Goal: Task Accomplishment & Management: Use online tool/utility

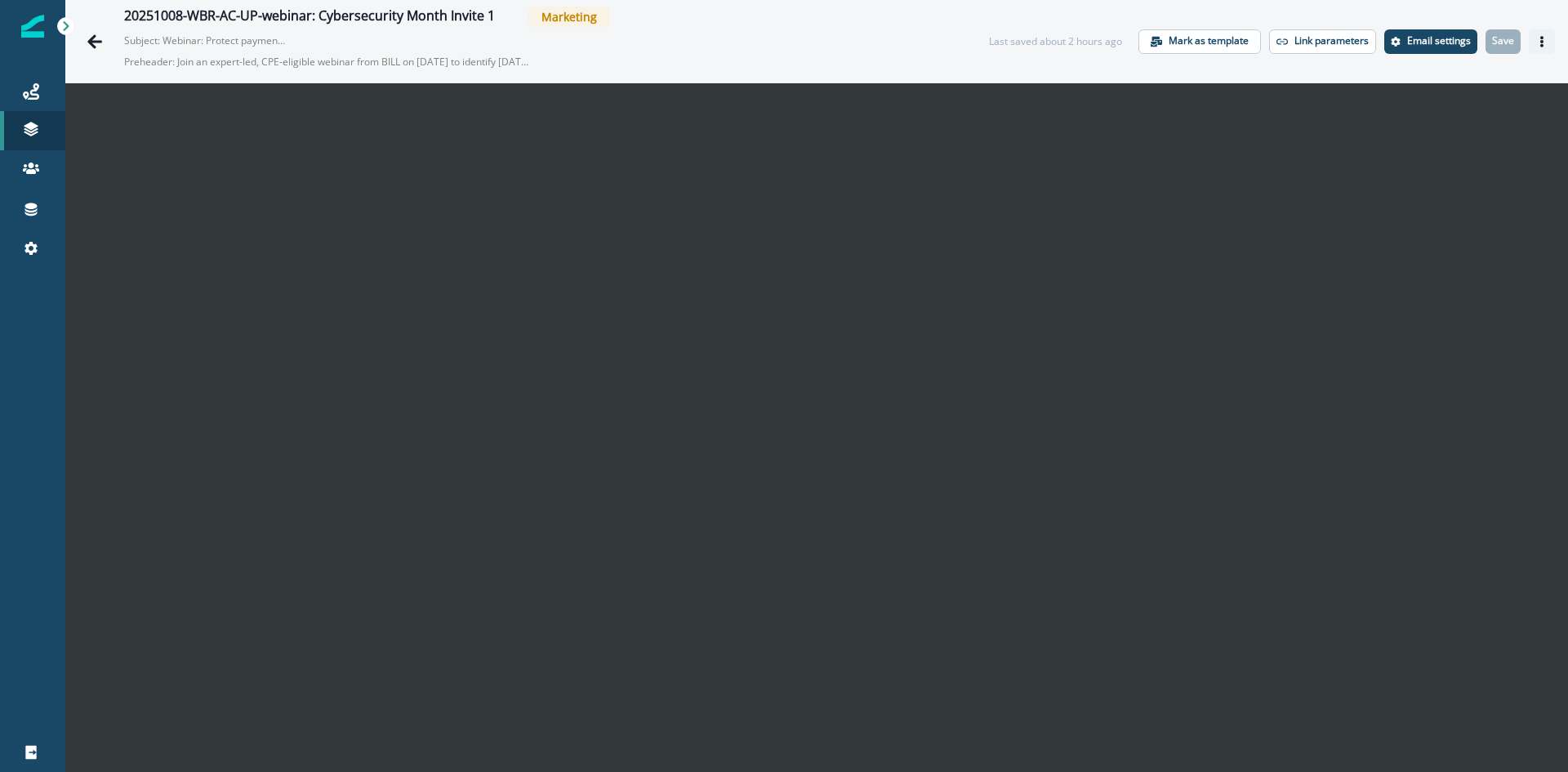
click at [1537, 46] on icon "Actions" at bounding box center [1542, 42] width 11 height 11
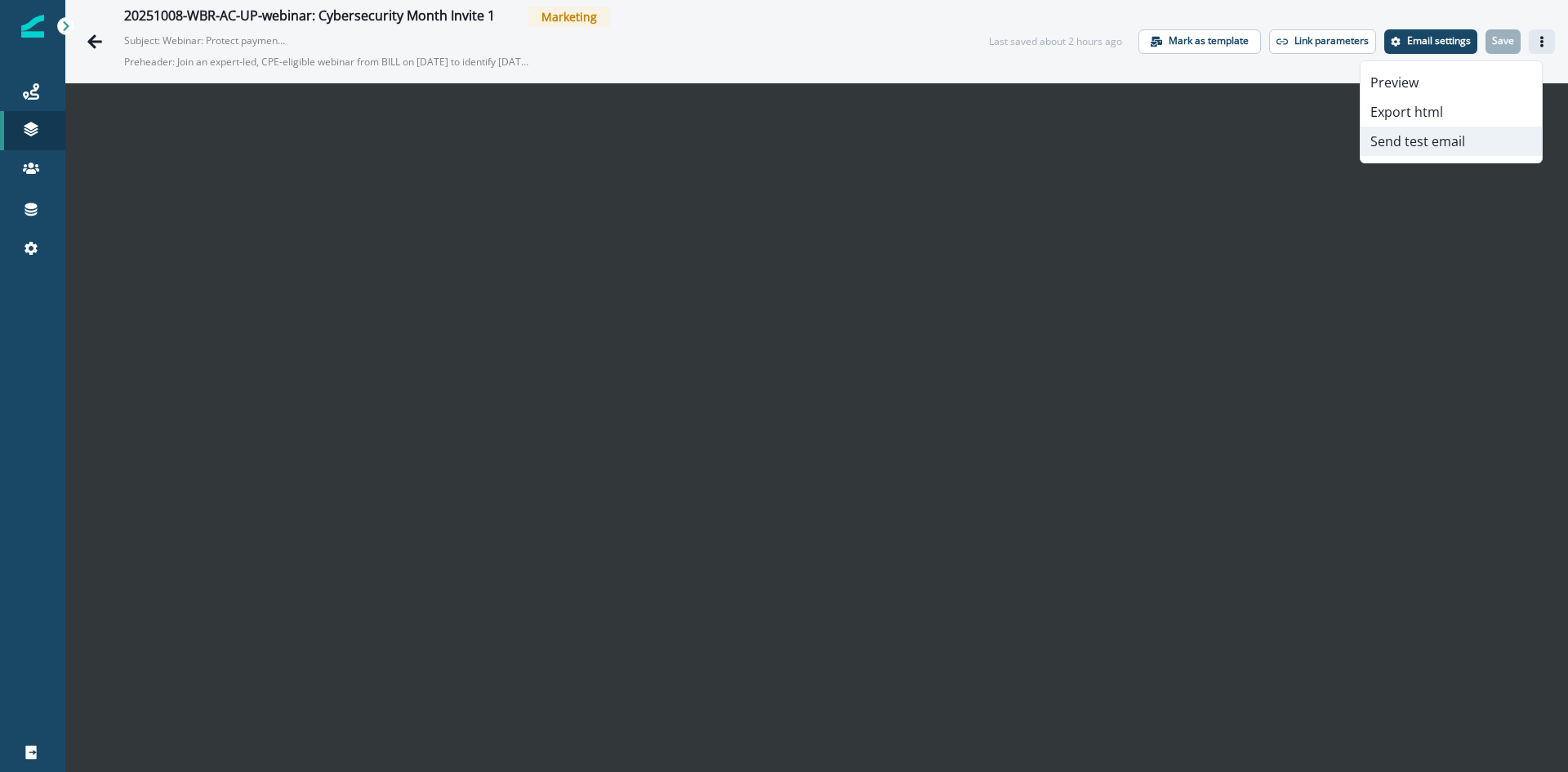
click at [1453, 144] on button "Send test email" at bounding box center [1452, 141] width 181 height 30
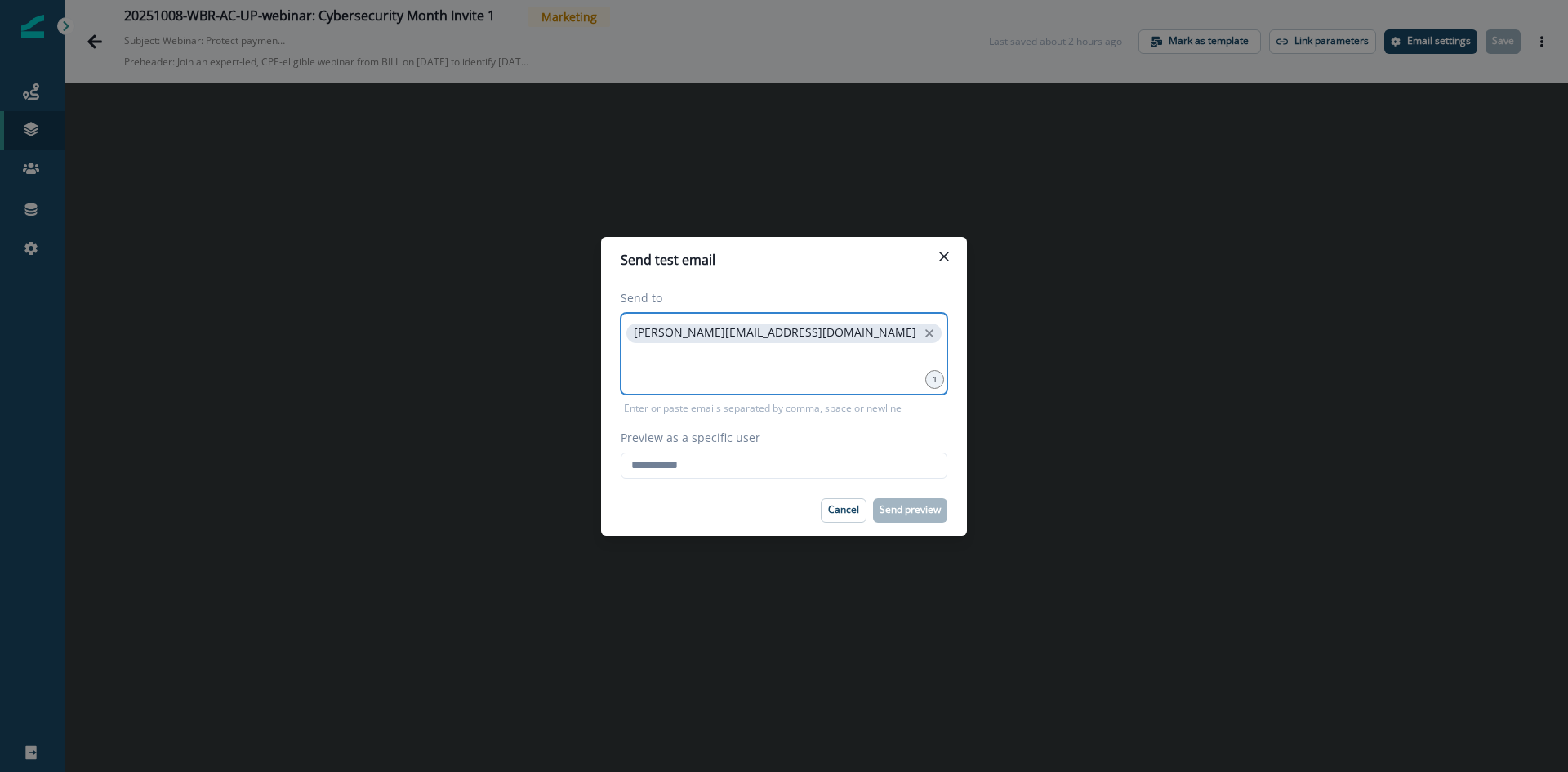
click at [792, 358] on input at bounding box center [784, 366] width 322 height 32
click at [922, 331] on icon "close" at bounding box center [929, 332] width 14 height 14
click at [752, 341] on input at bounding box center [784, 333] width 322 height 32
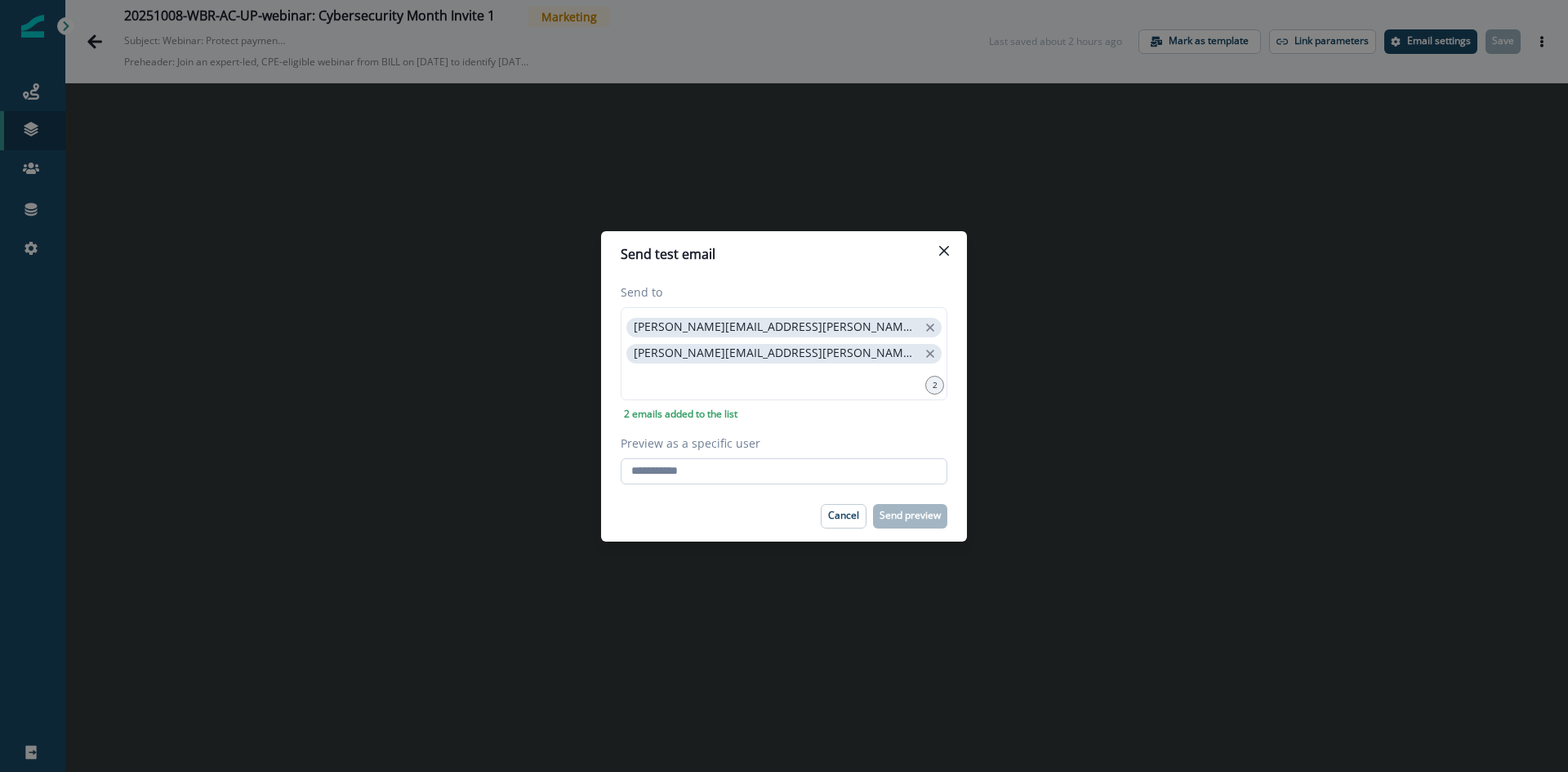
click at [805, 468] on input "Preview as a specific user" at bounding box center [784, 470] width 326 height 26
type input "**********"
click at [901, 511] on p "Send preview" at bounding box center [910, 515] width 61 height 11
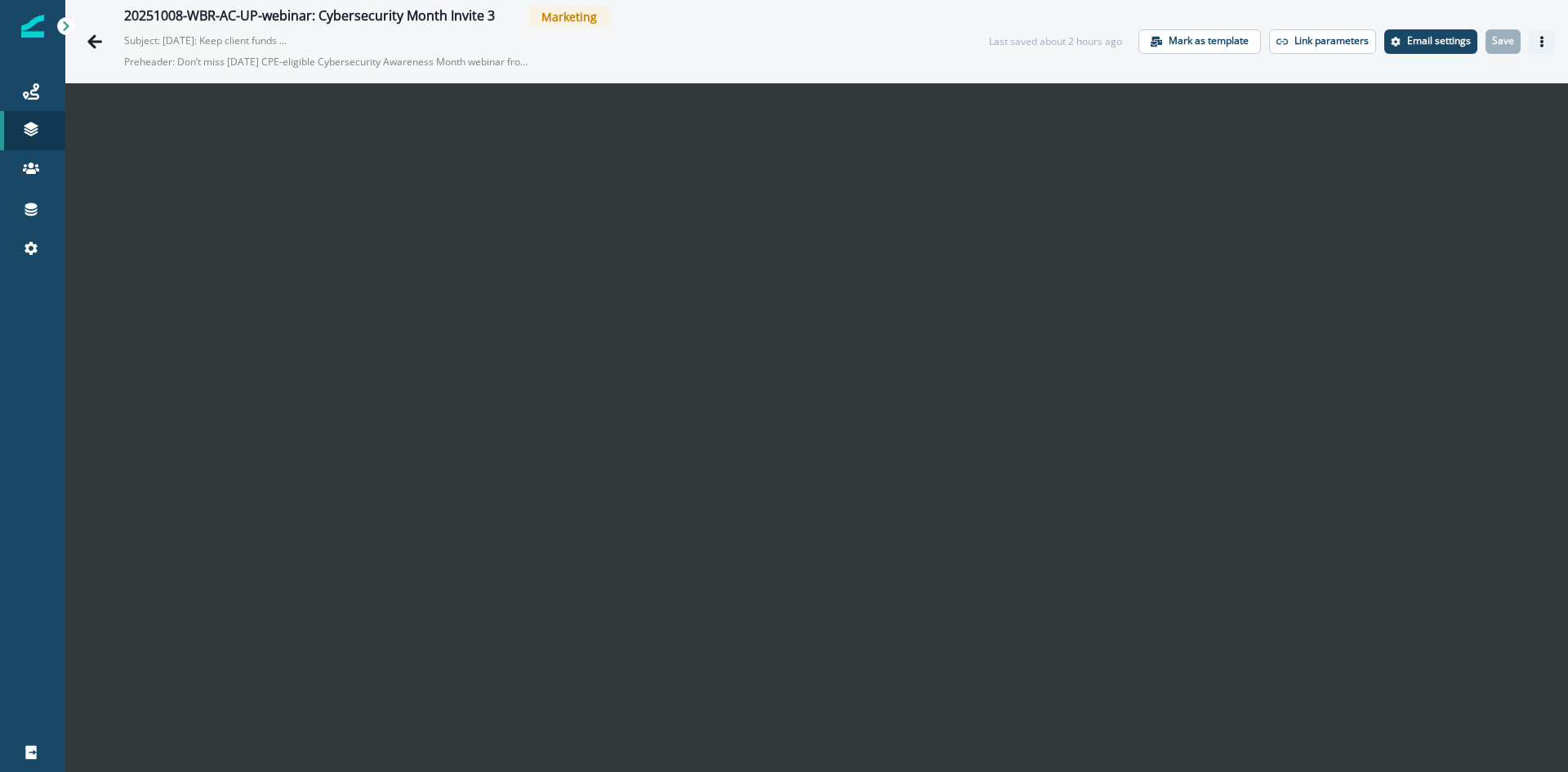
click at [1537, 36] on icon "Actions" at bounding box center [1542, 42] width 11 height 11
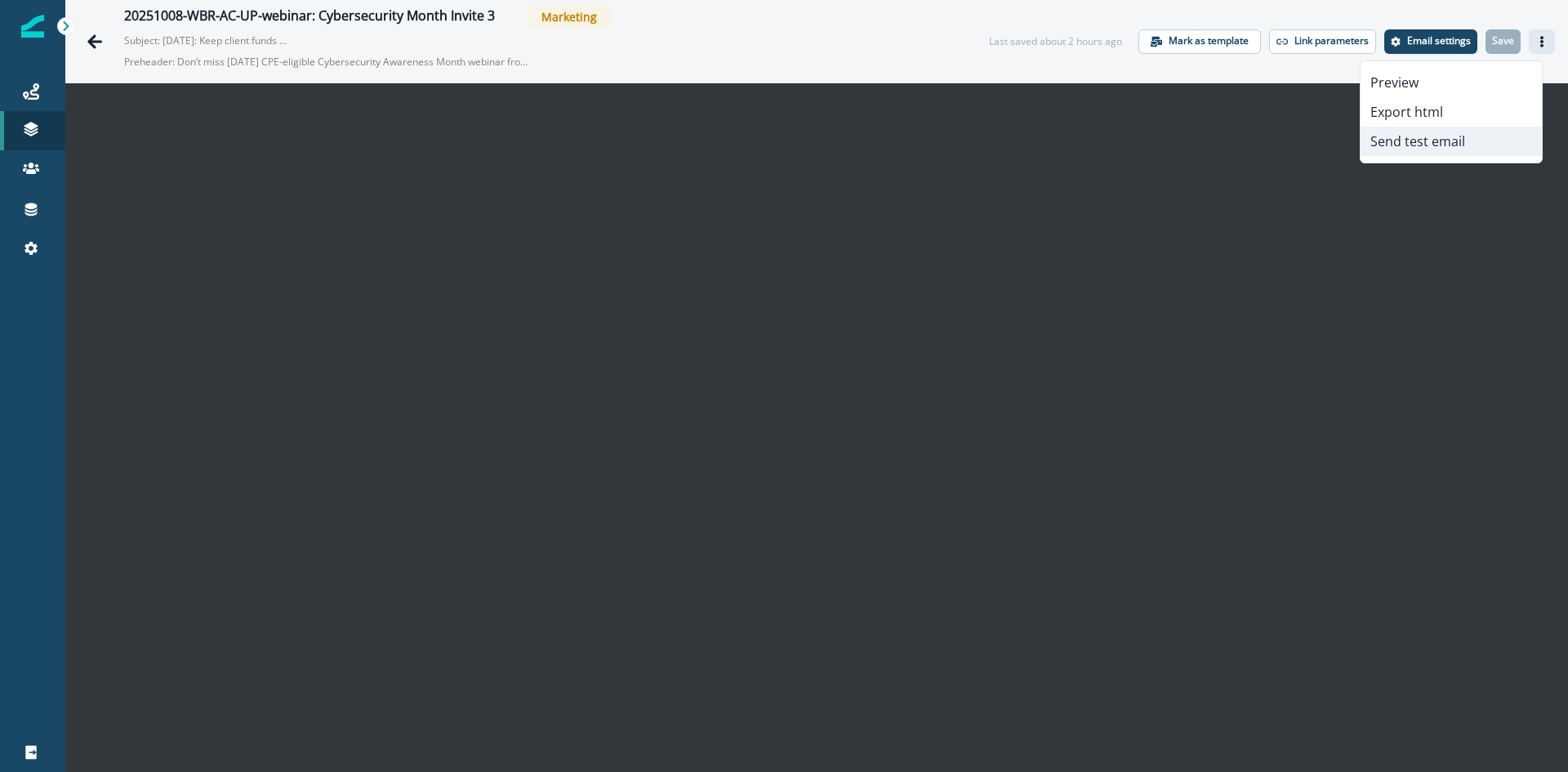
click at [1410, 154] on button "Send test email" at bounding box center [1452, 141] width 181 height 30
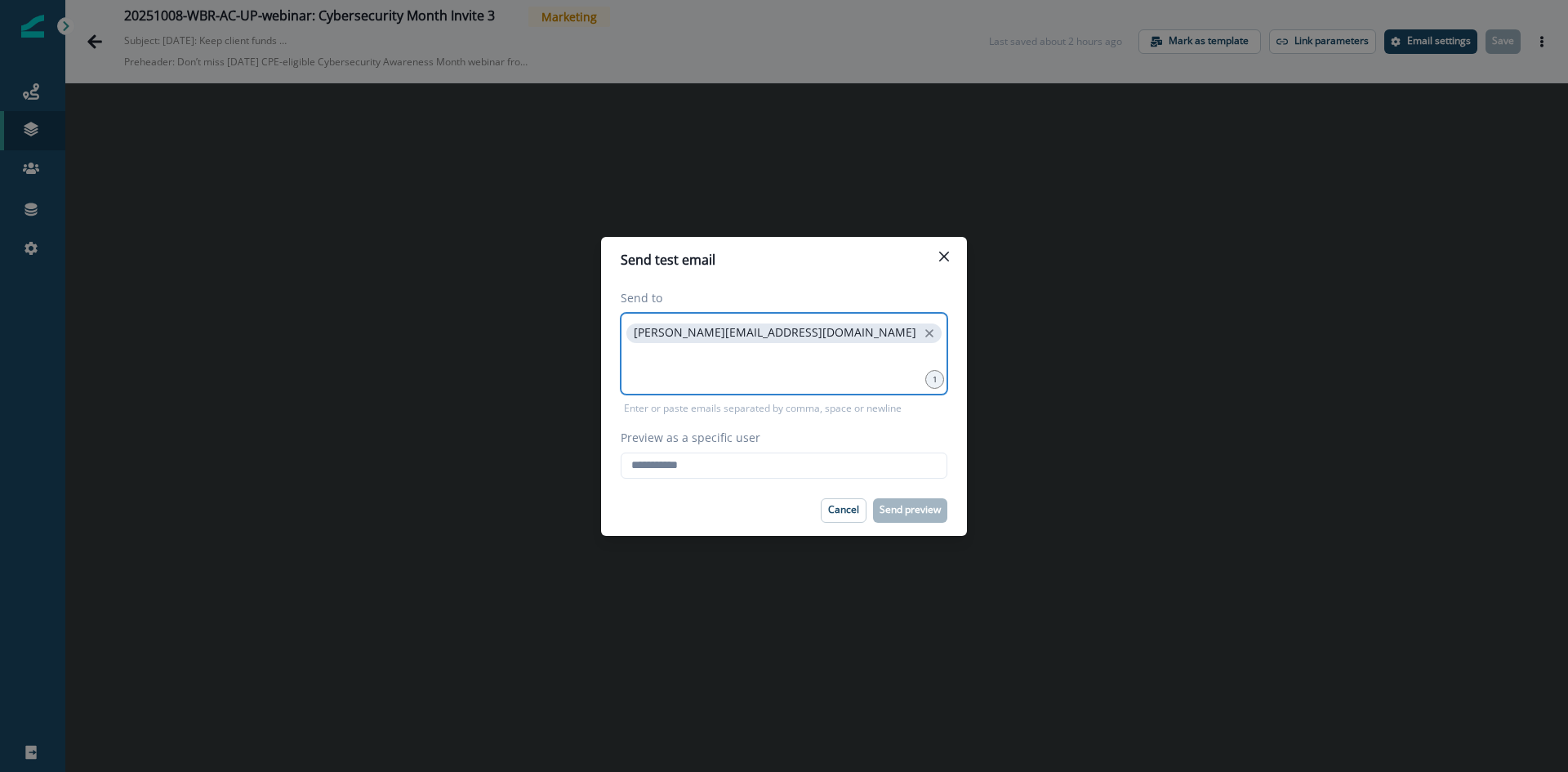
click at [738, 364] on input at bounding box center [784, 366] width 322 height 32
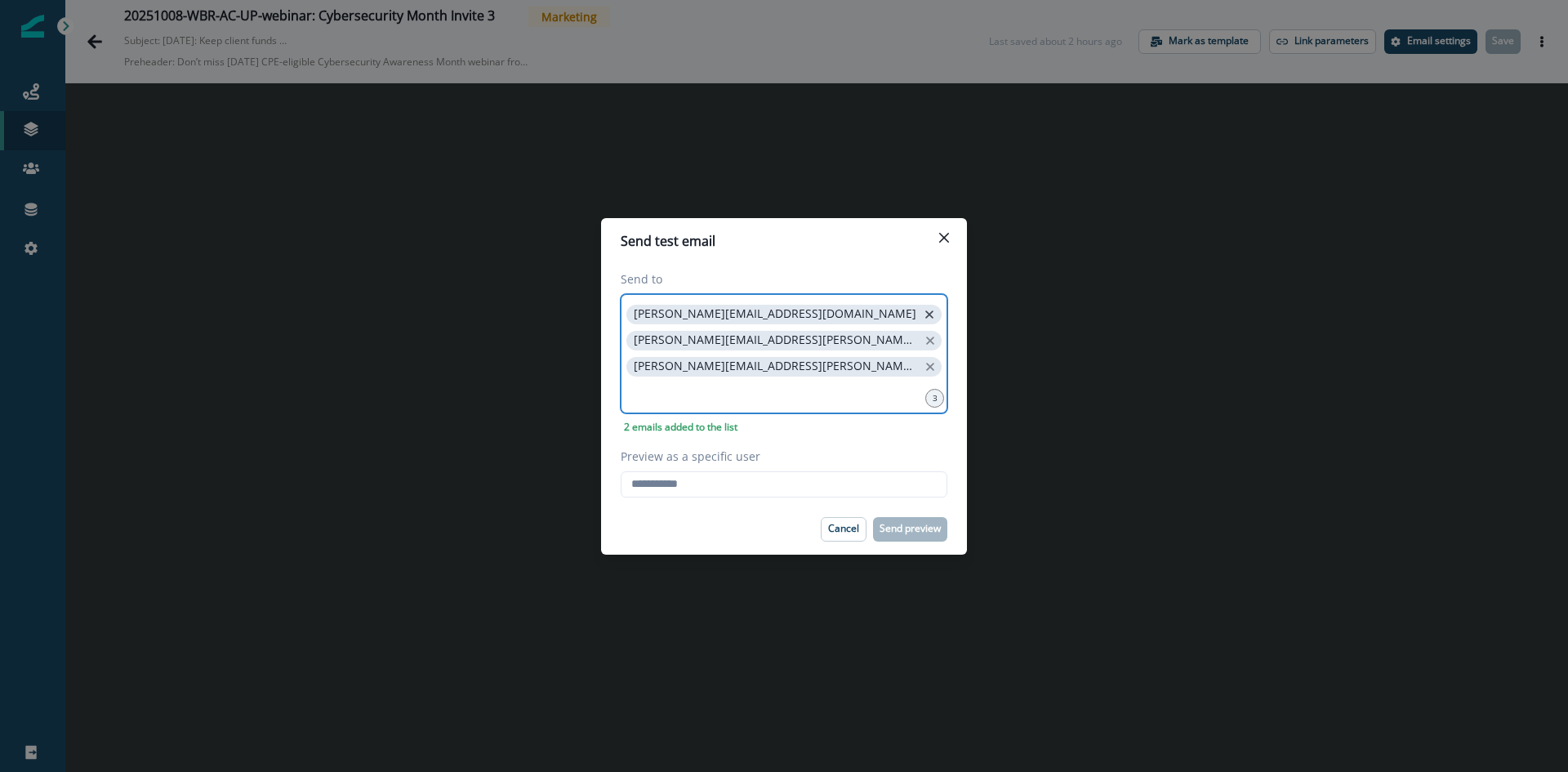
click at [922, 320] on icon "close" at bounding box center [929, 314] width 14 height 14
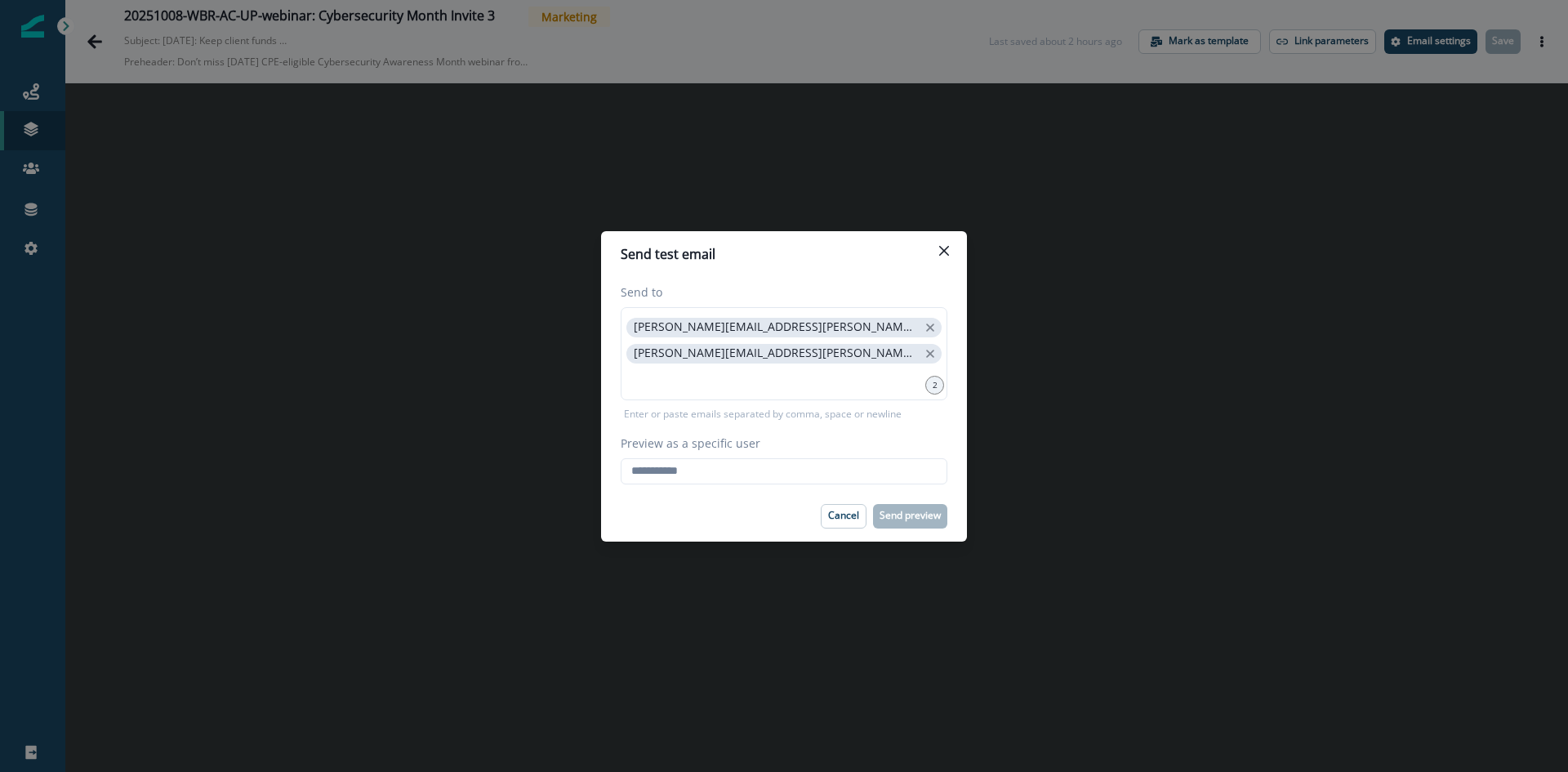
click at [722, 447] on label "Preview as a specific user" at bounding box center [779, 443] width 317 height 17
click at [722, 458] on input "Preview as a specific user" at bounding box center [784, 470] width 326 height 26
click at [719, 472] on input "Preview as a specific user" at bounding box center [784, 470] width 326 height 26
type input "**********"
click at [902, 511] on p "Send preview" at bounding box center [910, 515] width 61 height 11
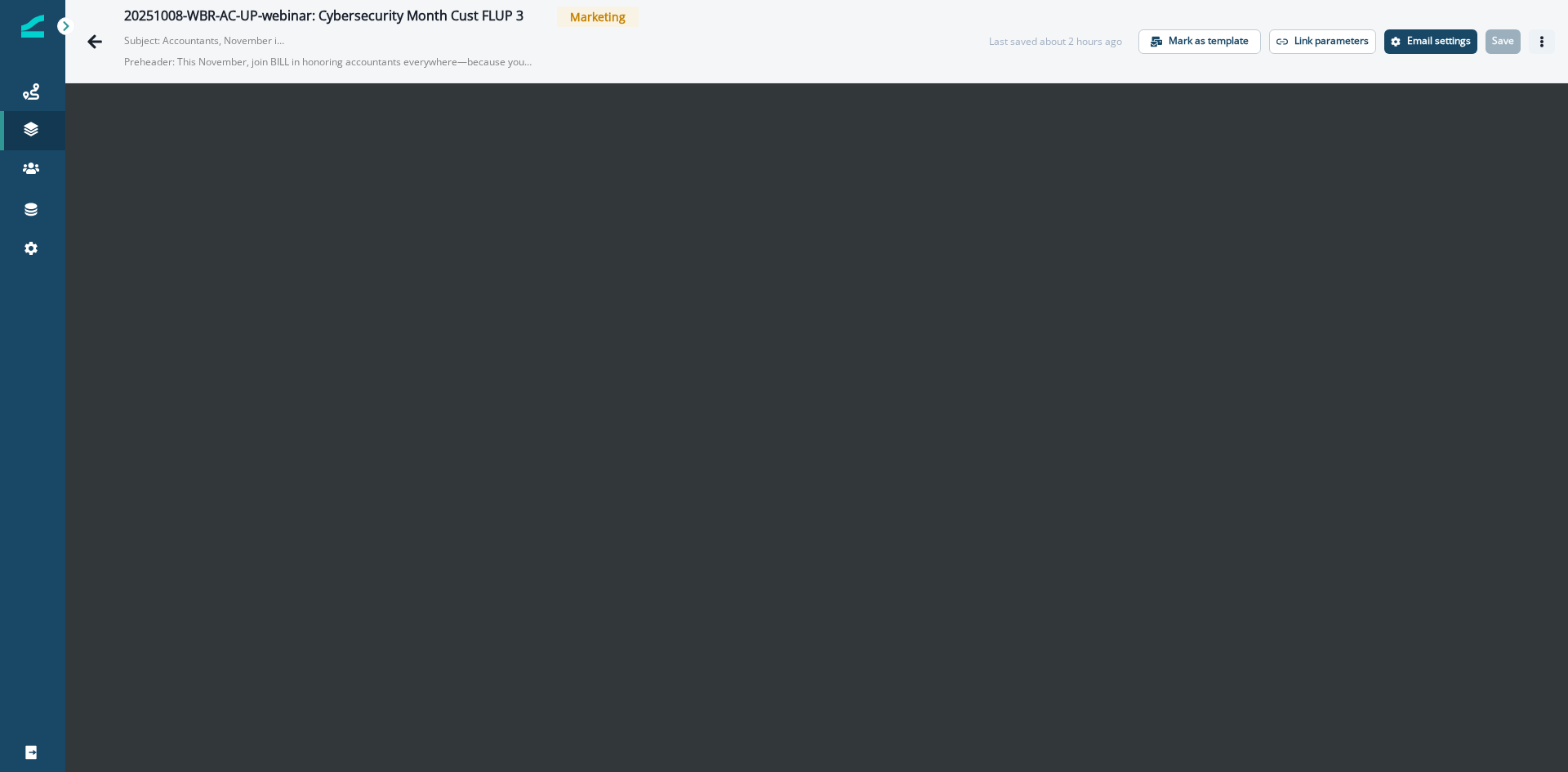
click at [1537, 39] on icon "Actions" at bounding box center [1542, 42] width 11 height 11
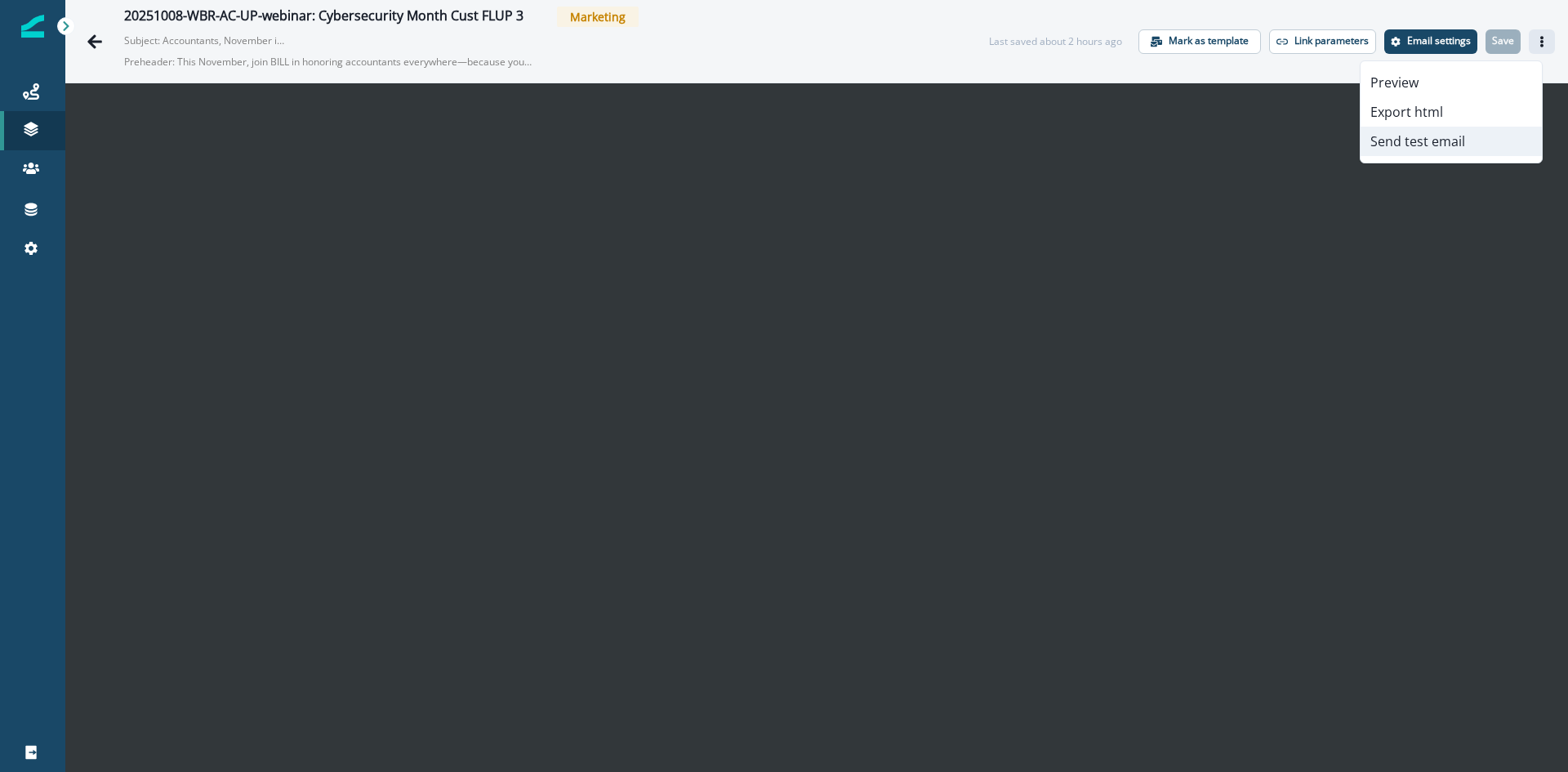
click at [1408, 144] on button "Send test email" at bounding box center [1452, 141] width 181 height 30
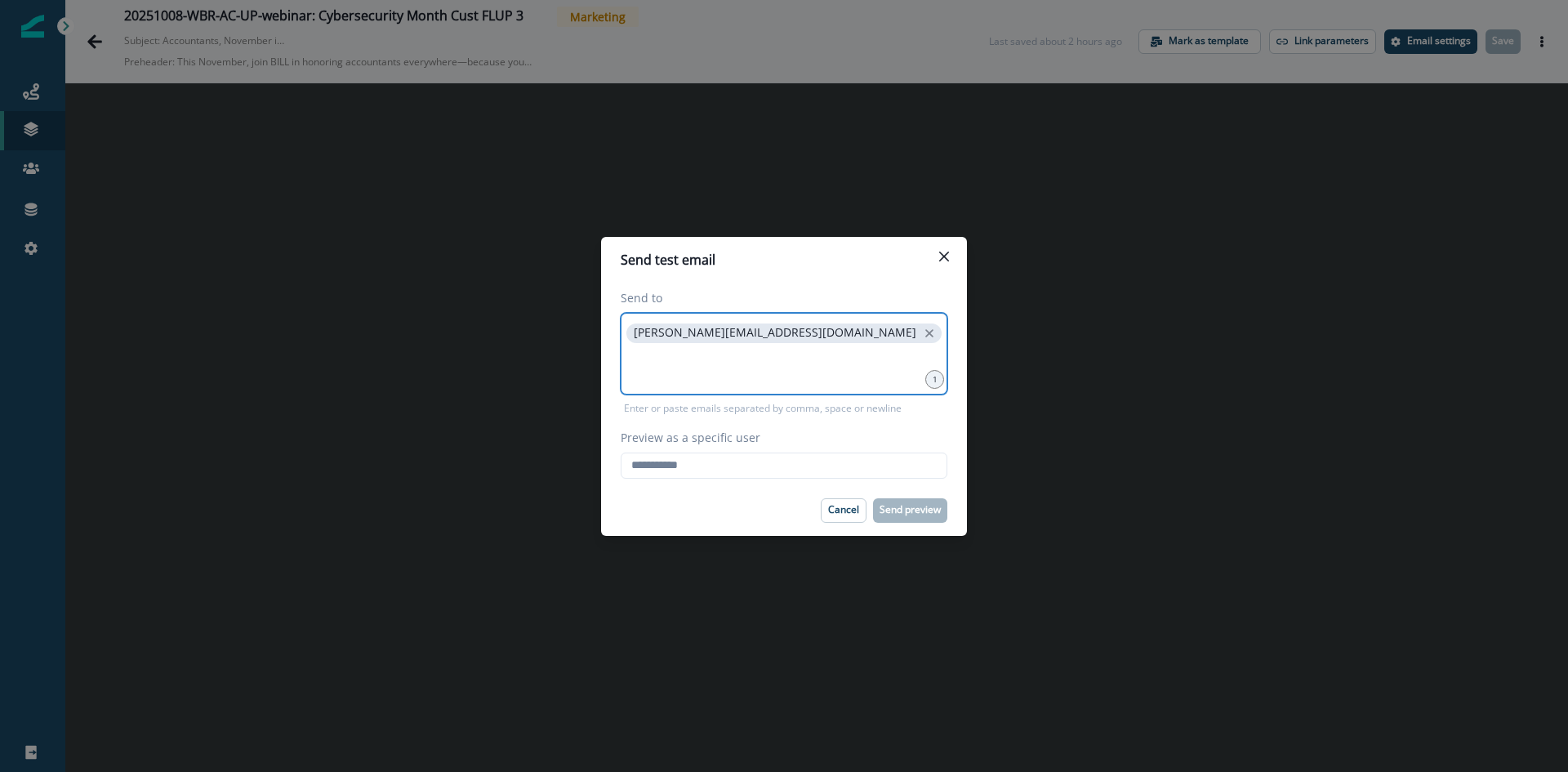
click at [811, 360] on input at bounding box center [784, 366] width 322 height 32
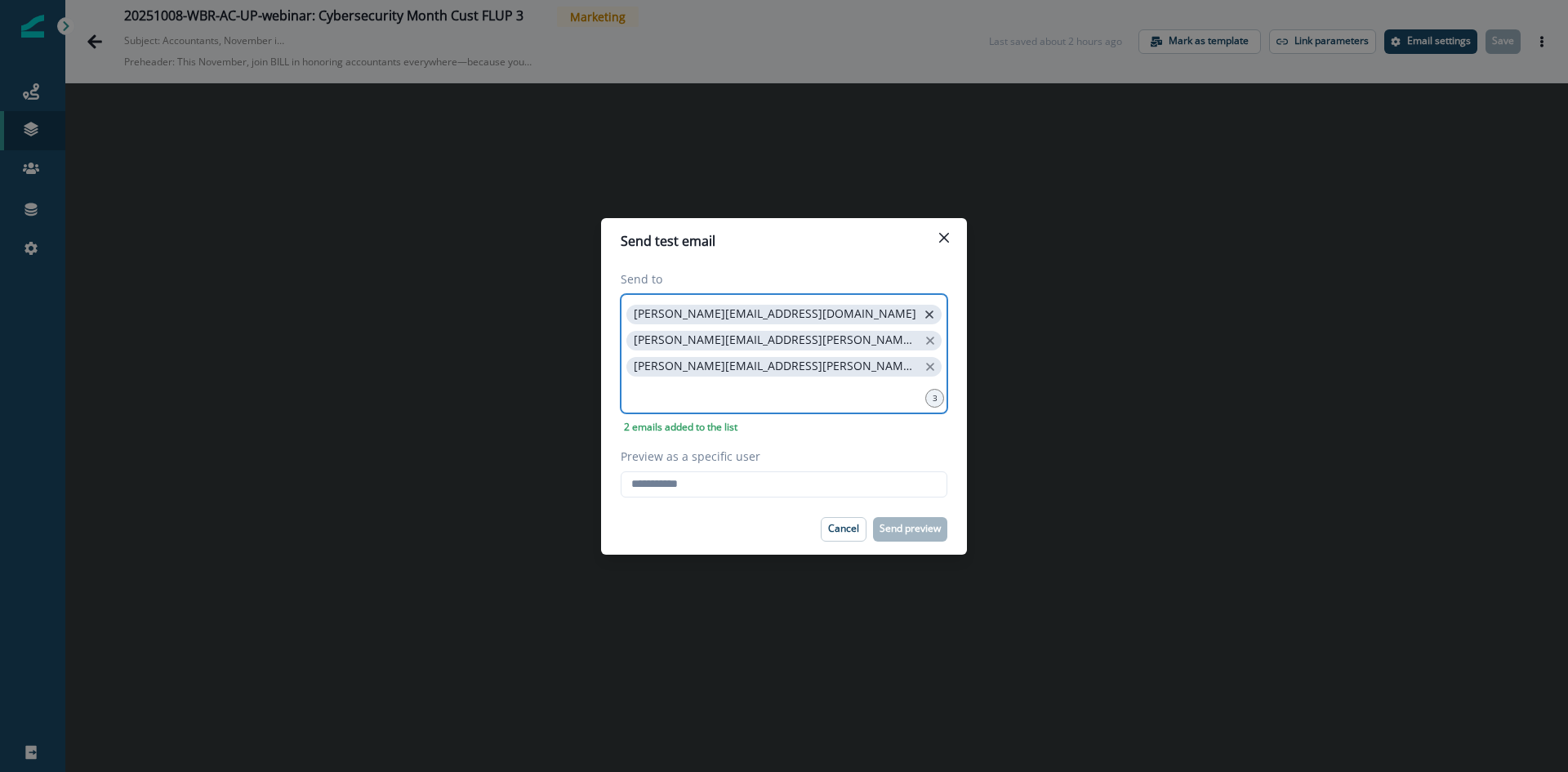
click at [922, 322] on icon "close" at bounding box center [929, 314] width 14 height 14
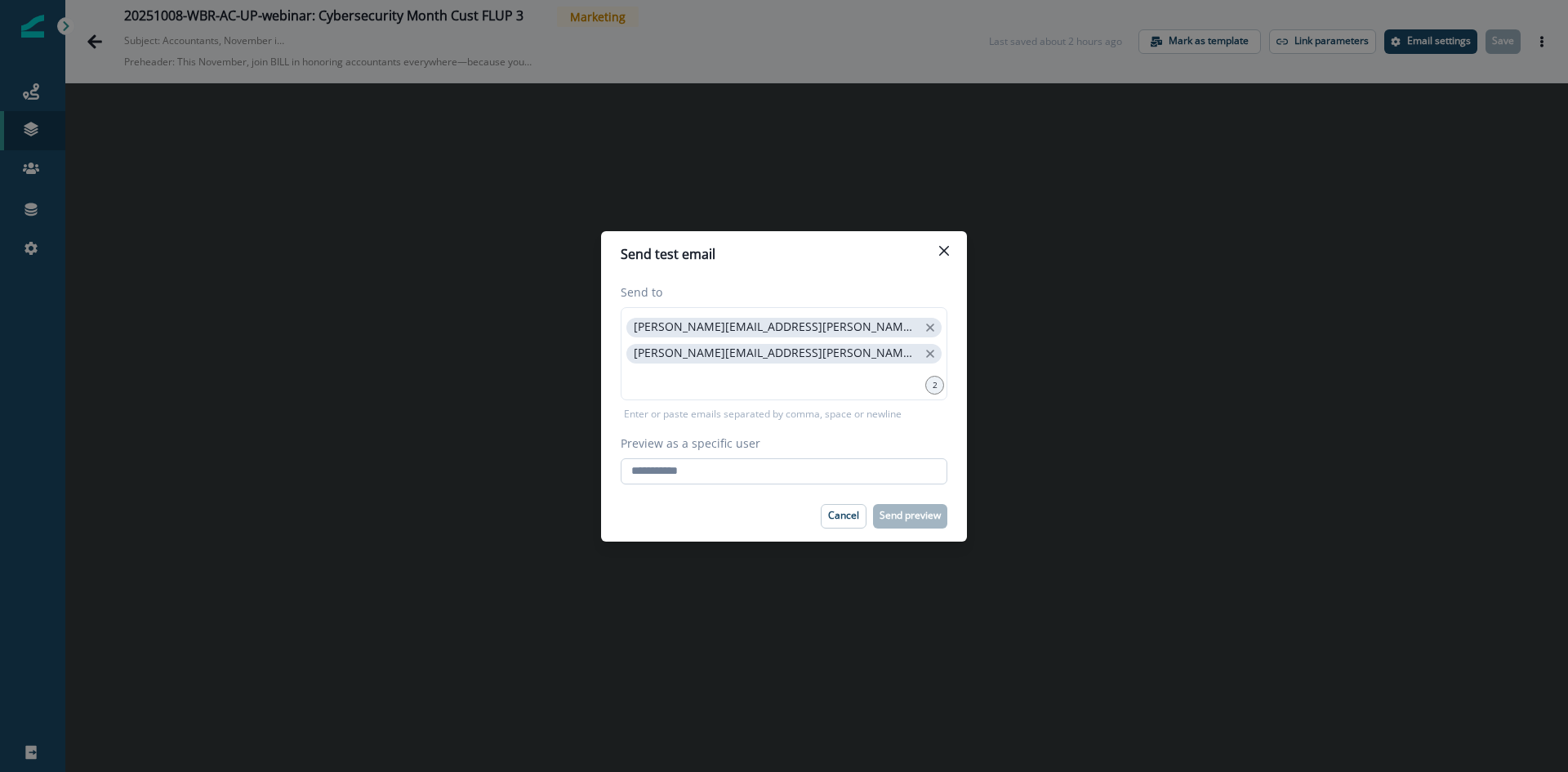
click at [704, 478] on input "Preview as a specific user" at bounding box center [784, 470] width 326 height 26
type input "**********"
click at [902, 525] on button "Send preview" at bounding box center [910, 516] width 74 height 25
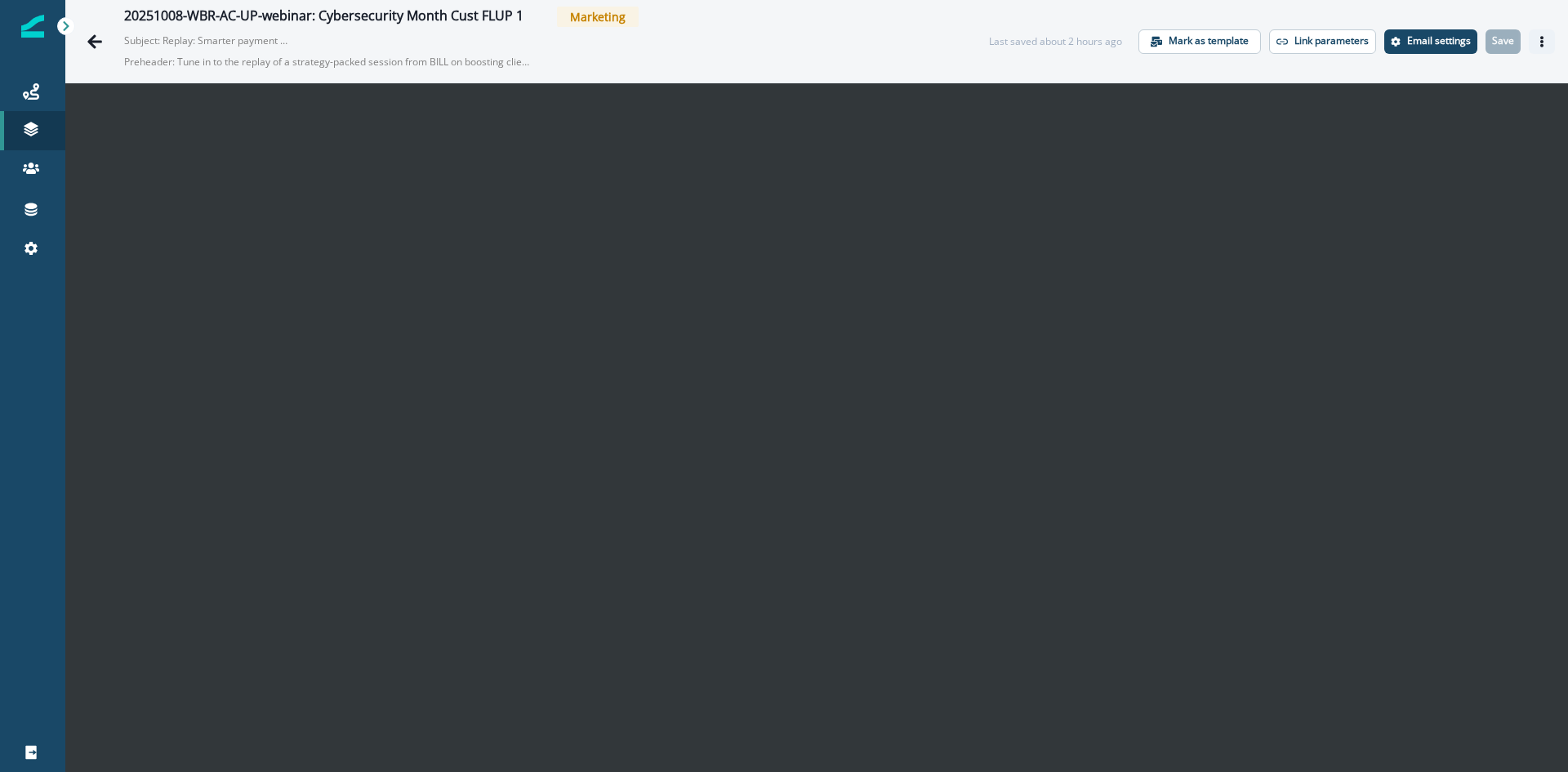
click at [1530, 51] on button "Actions" at bounding box center [1541, 42] width 26 height 25
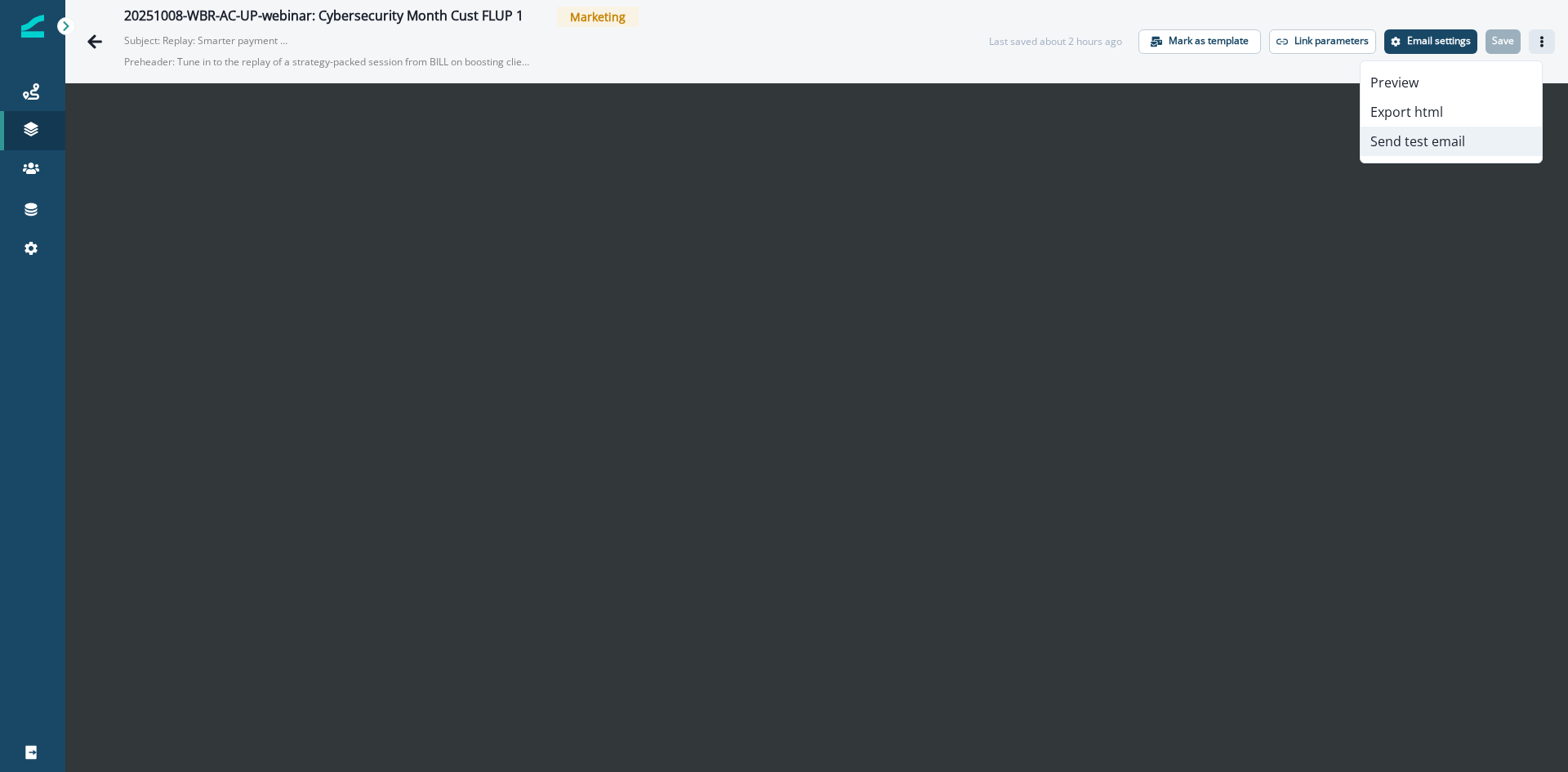
click at [1398, 147] on button "Send test email" at bounding box center [1452, 141] width 181 height 30
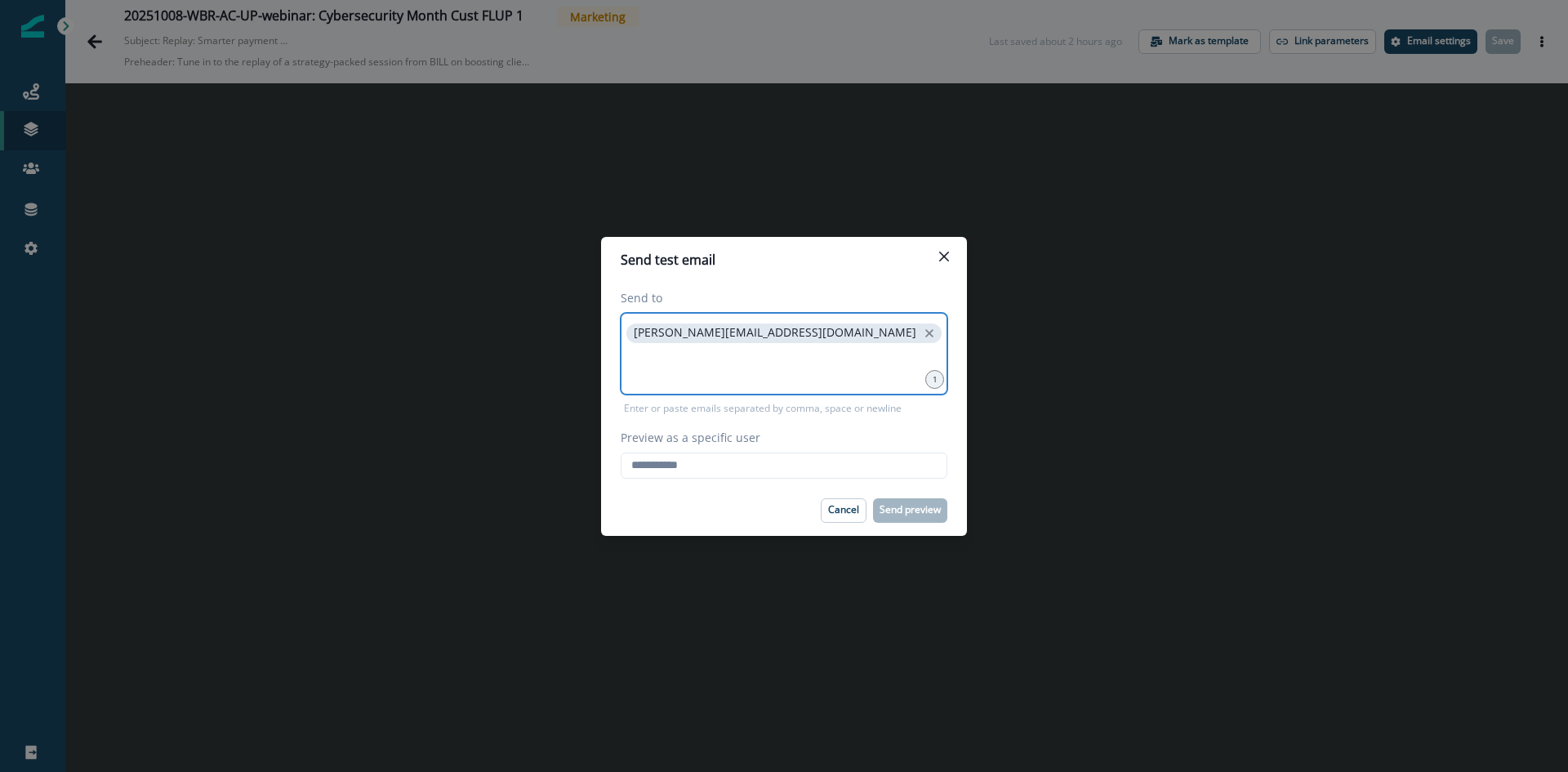
click at [752, 358] on input at bounding box center [784, 366] width 322 height 32
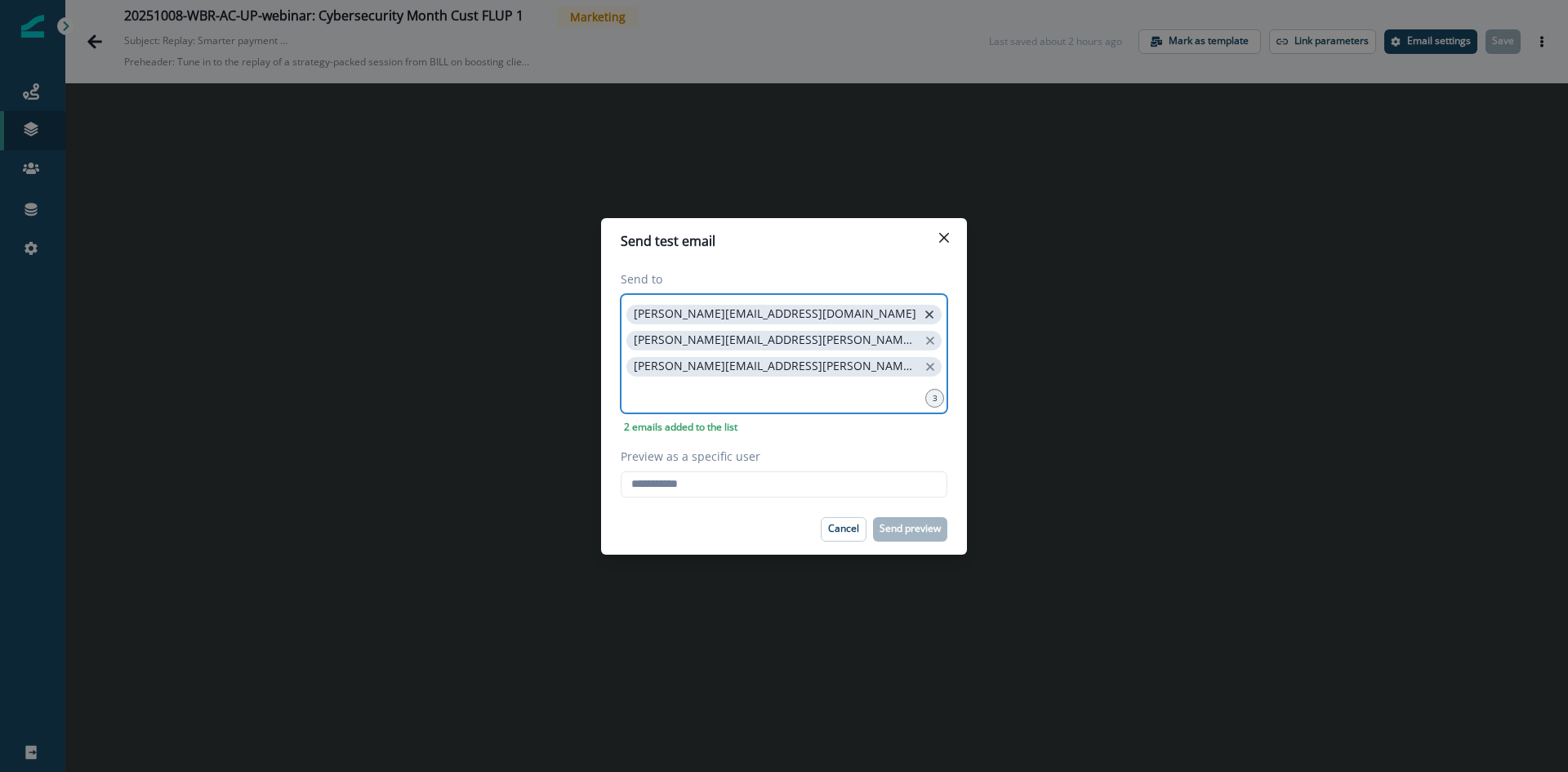
click at [922, 322] on icon "close" at bounding box center [929, 314] width 14 height 14
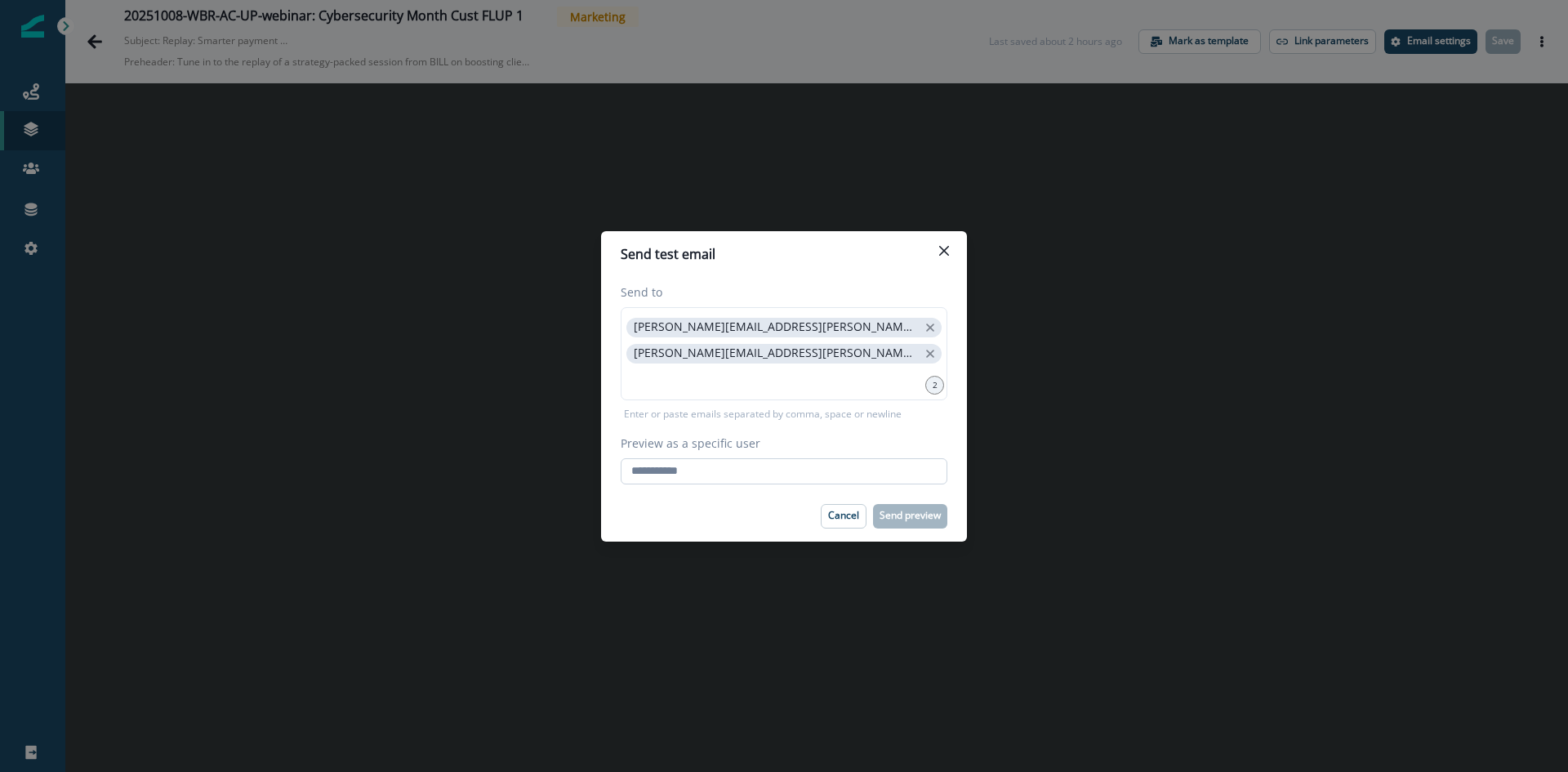
click at [687, 463] on input "Preview as a specific user" at bounding box center [784, 470] width 326 height 26
type input "**********"
click at [888, 518] on p "Send preview" at bounding box center [910, 515] width 61 height 11
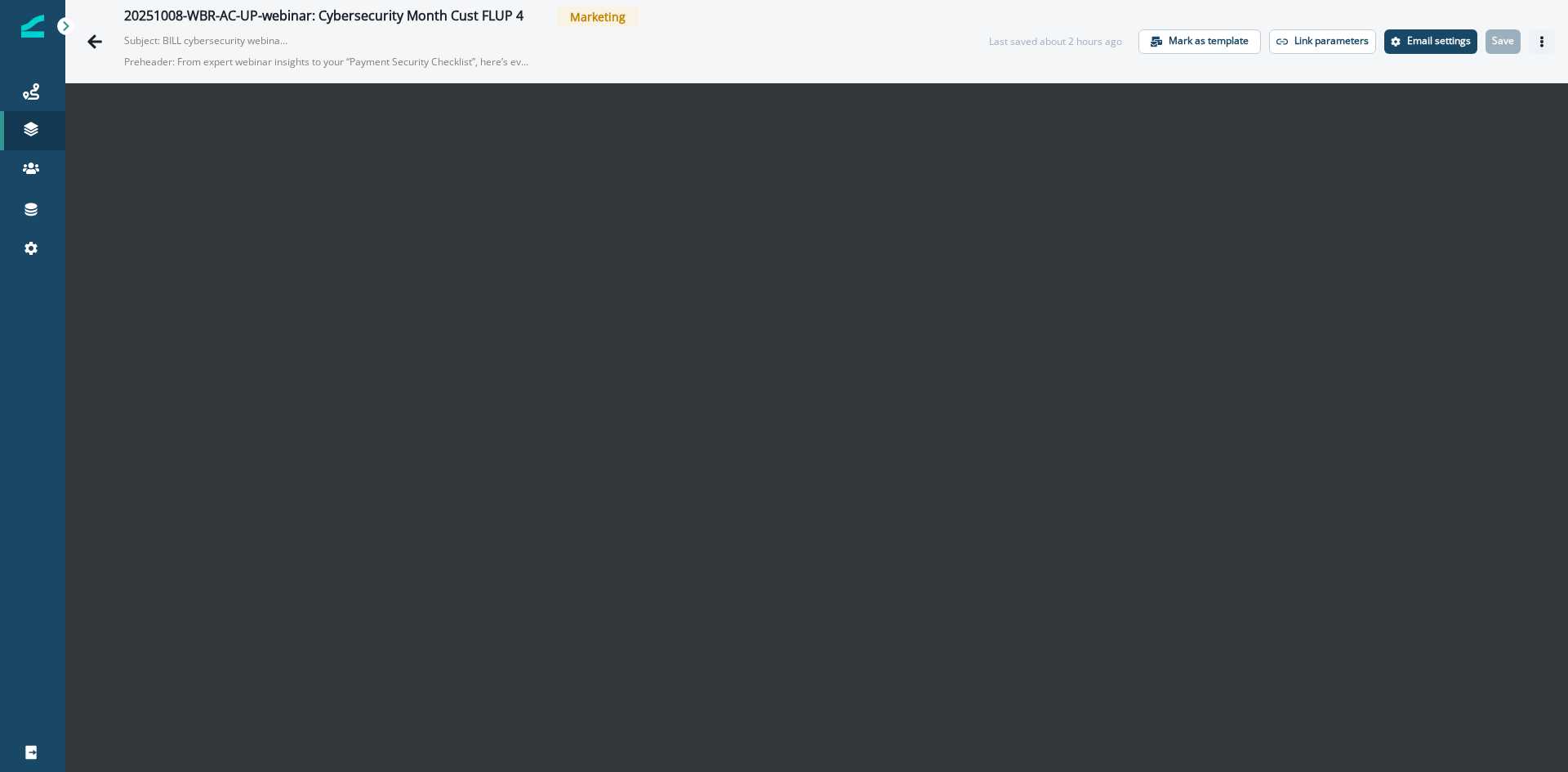
click at [1537, 46] on icon "Actions" at bounding box center [1542, 42] width 11 height 11
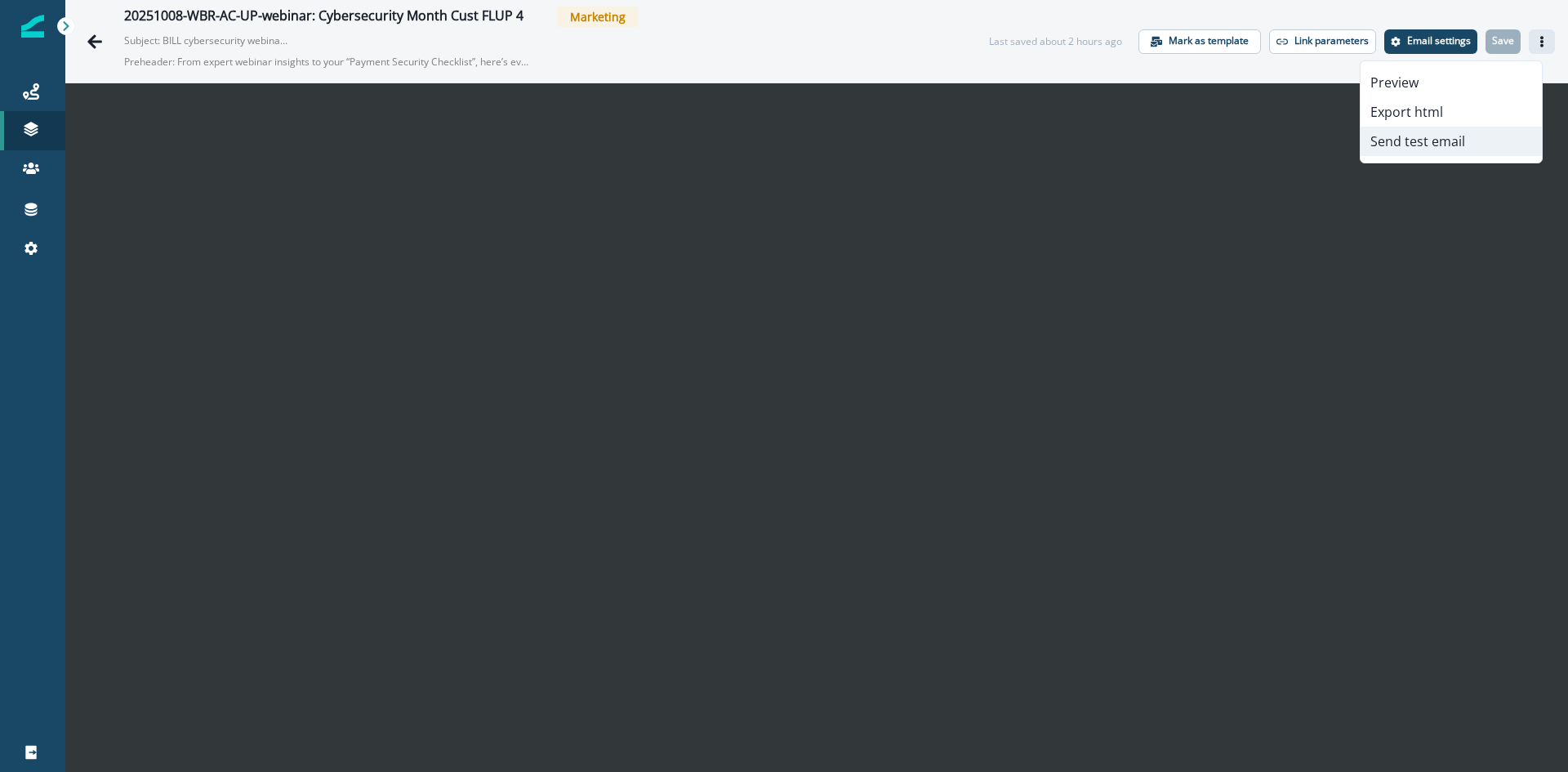
click at [1397, 149] on button "Send test email" at bounding box center [1452, 141] width 181 height 30
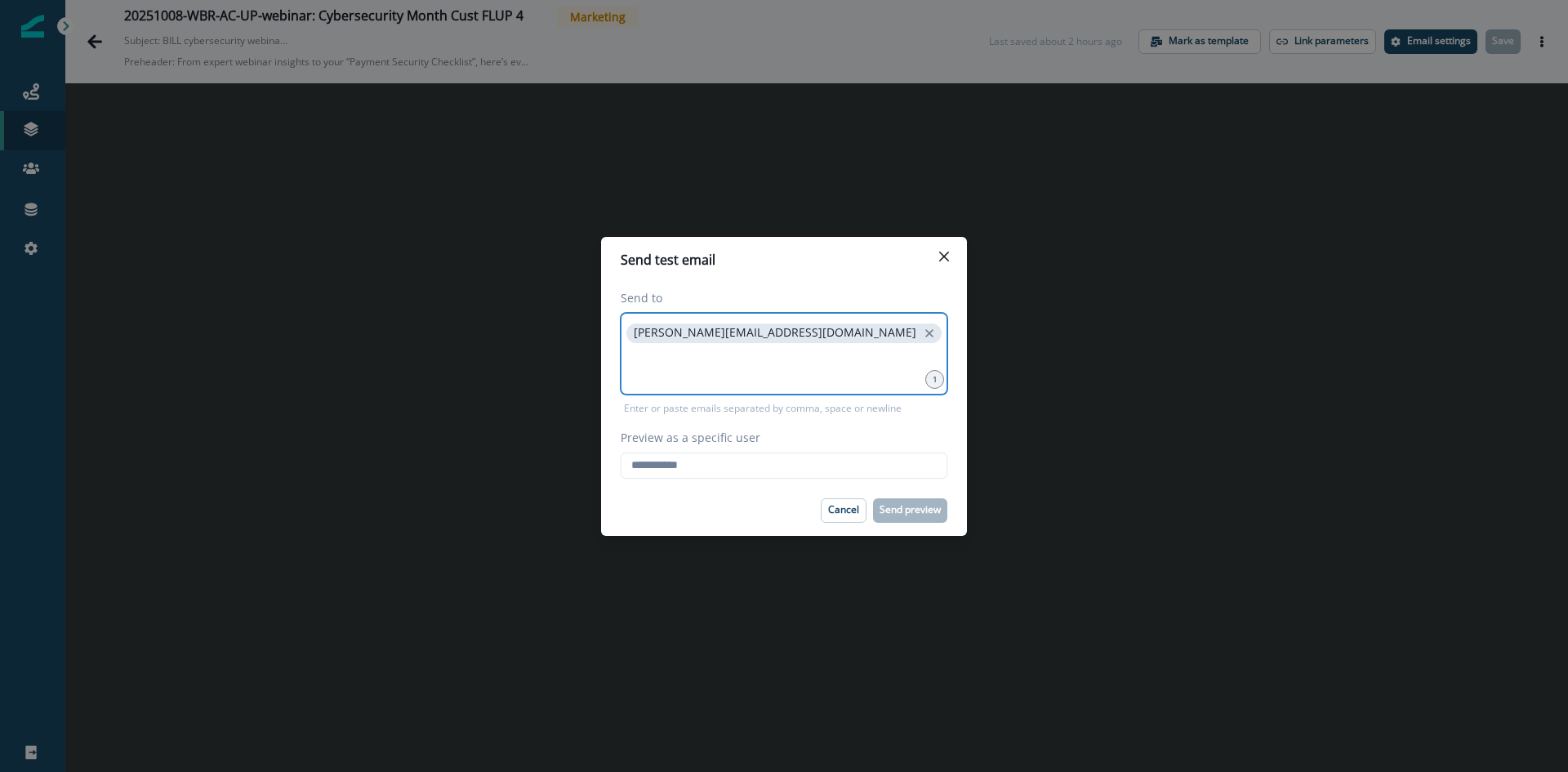
click at [818, 355] on input at bounding box center [784, 366] width 322 height 32
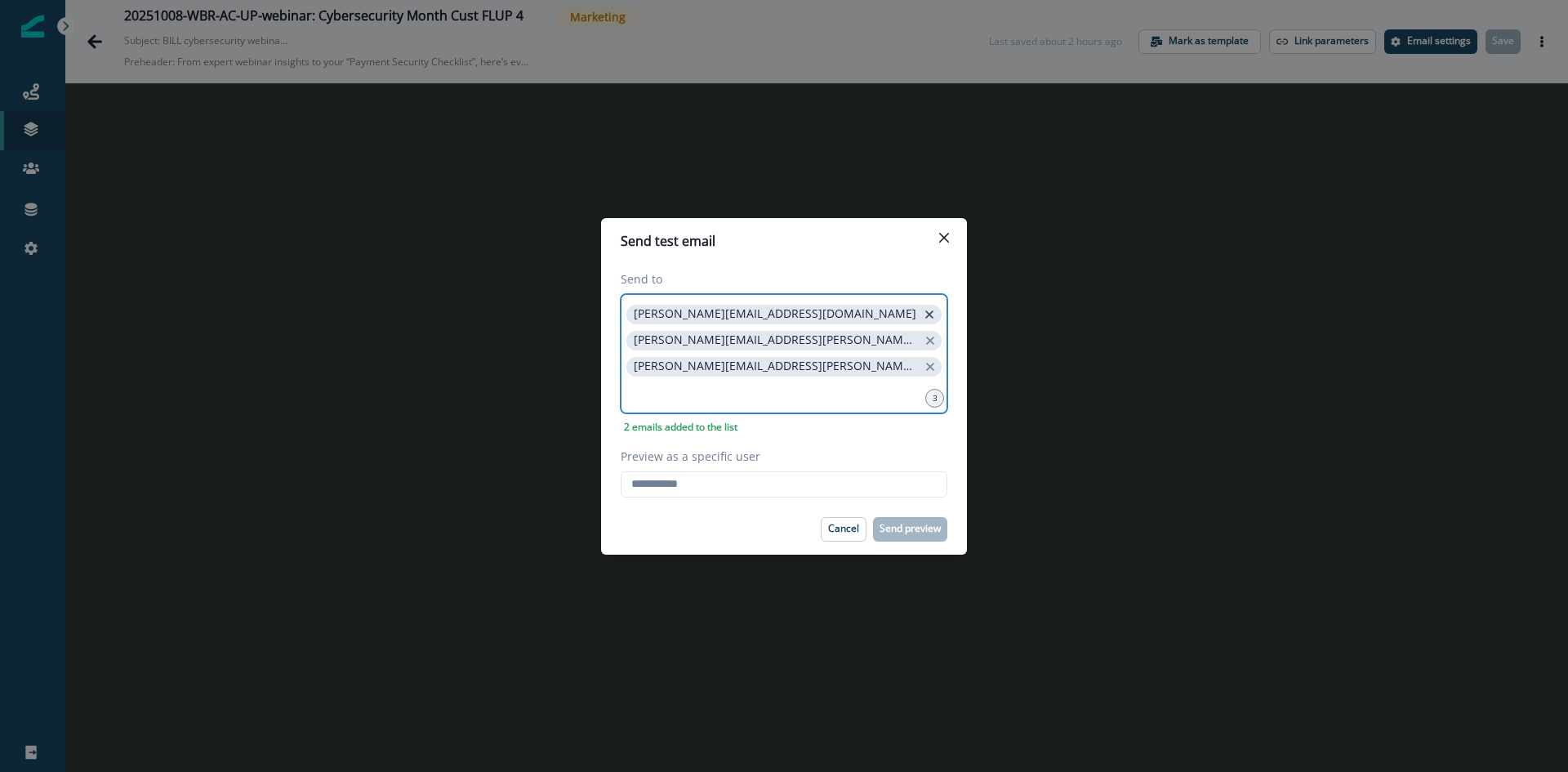
click at [922, 322] on icon "close" at bounding box center [929, 314] width 14 height 14
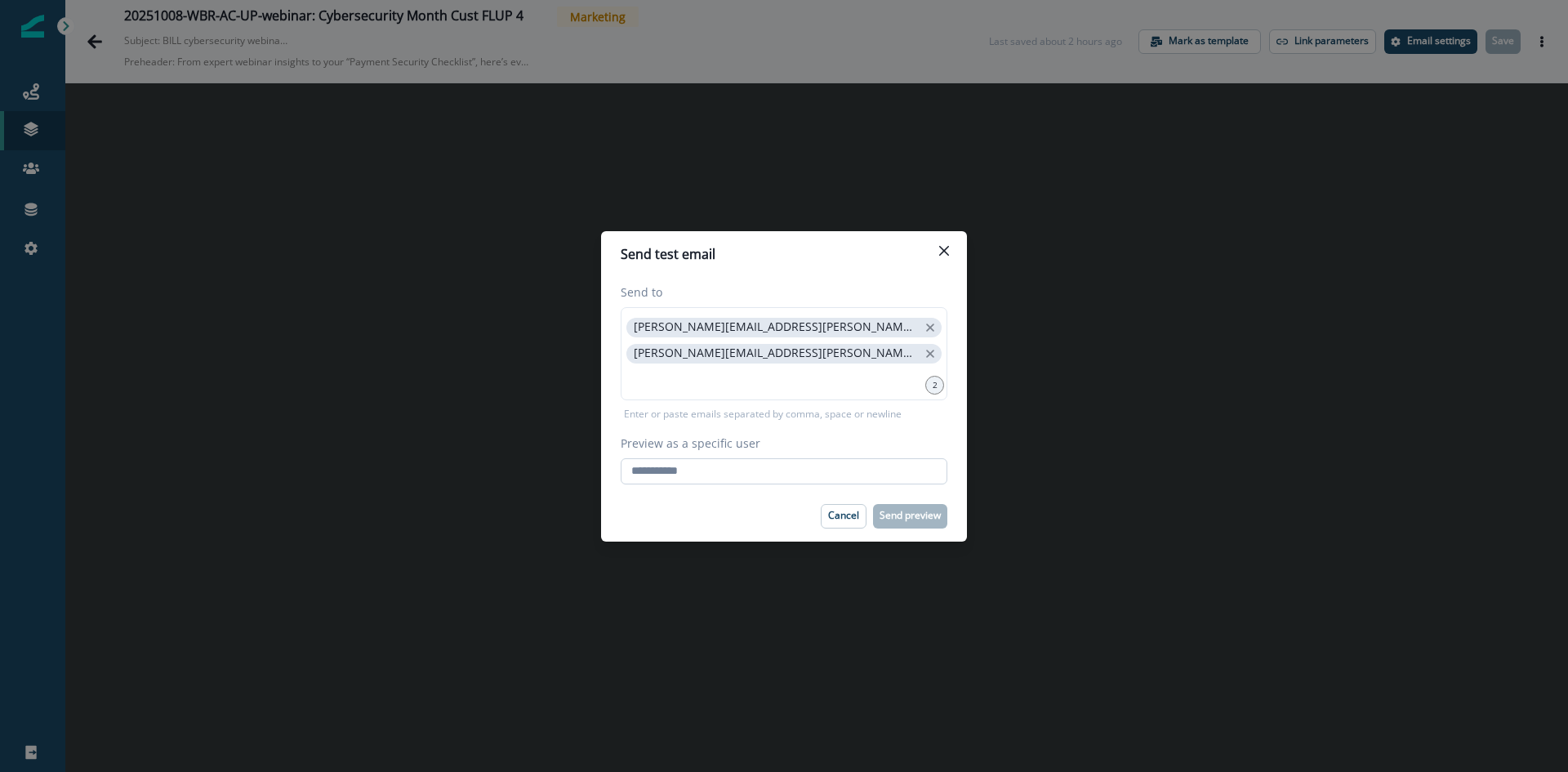
drag, startPoint x: 745, startPoint y: 467, endPoint x: 752, endPoint y: 473, distance: 9.2
click at [745, 468] on input "Preview as a specific user" at bounding box center [784, 470] width 326 height 26
type input "**********"
click at [784, 468] on input "**********" at bounding box center [784, 470] width 326 height 26
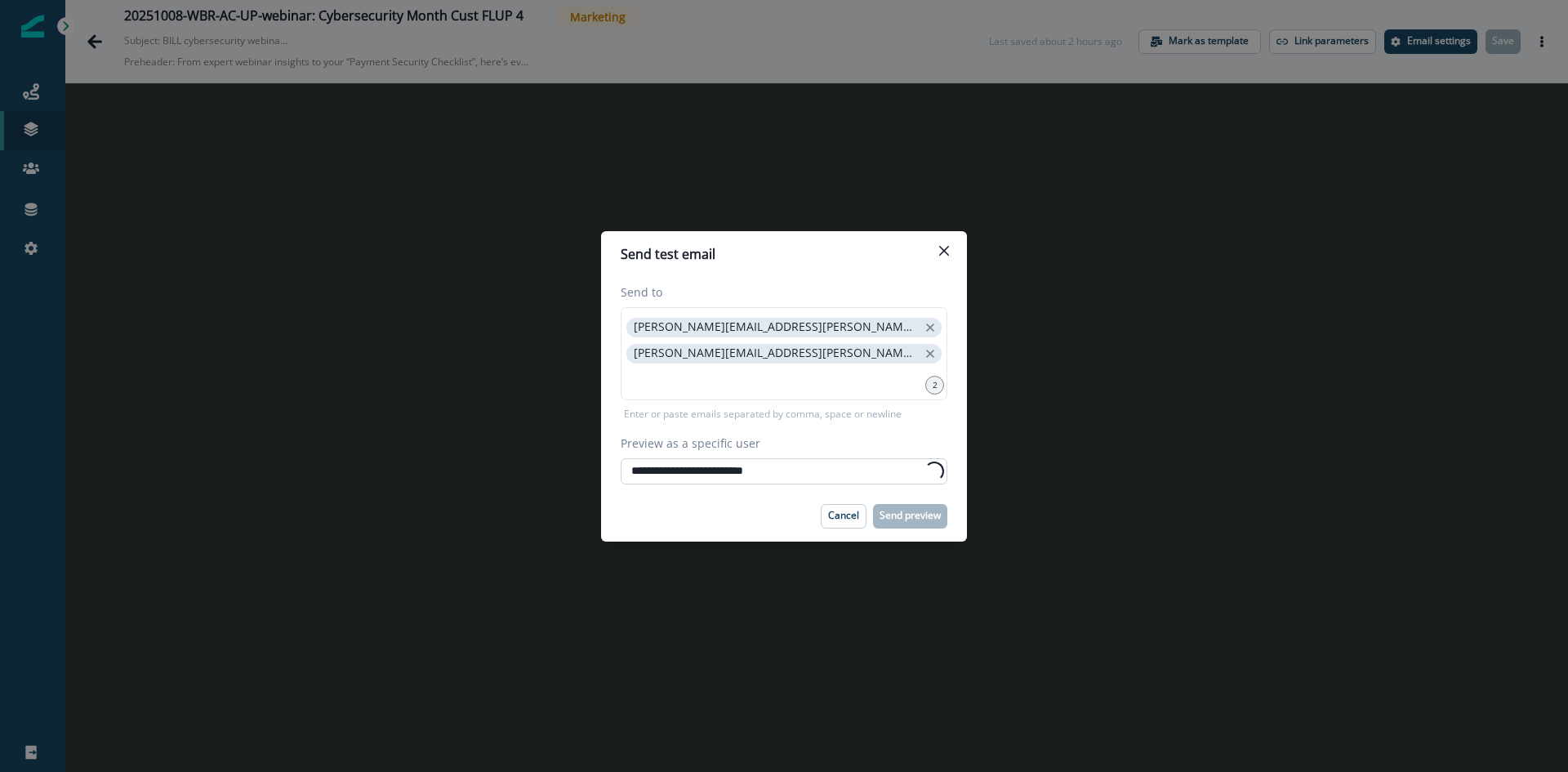
click at [787, 469] on input "**********" at bounding box center [784, 470] width 326 height 26
click at [794, 482] on input "Preview as a specific user" at bounding box center [784, 470] width 326 height 26
type input "**********"
click at [914, 520] on p "Send preview" at bounding box center [910, 515] width 61 height 11
